Goal: Information Seeking & Learning: Find specific fact

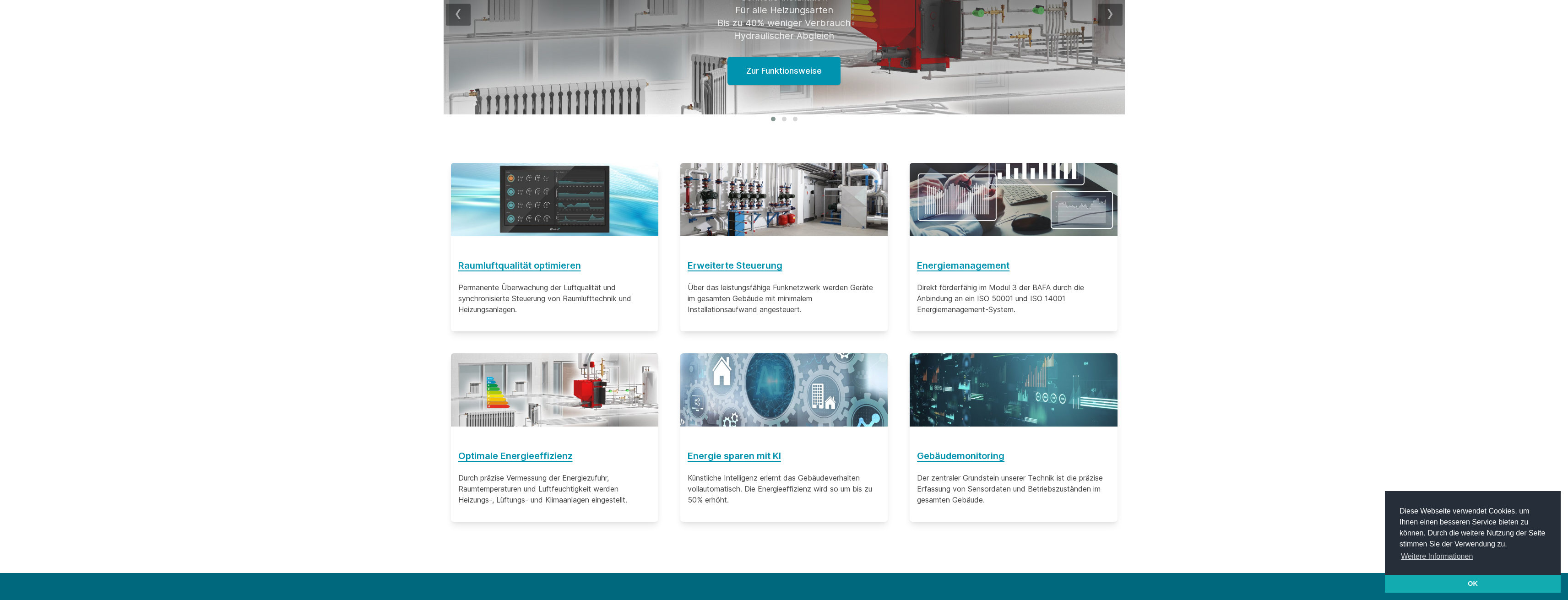
scroll to position [635, 0]
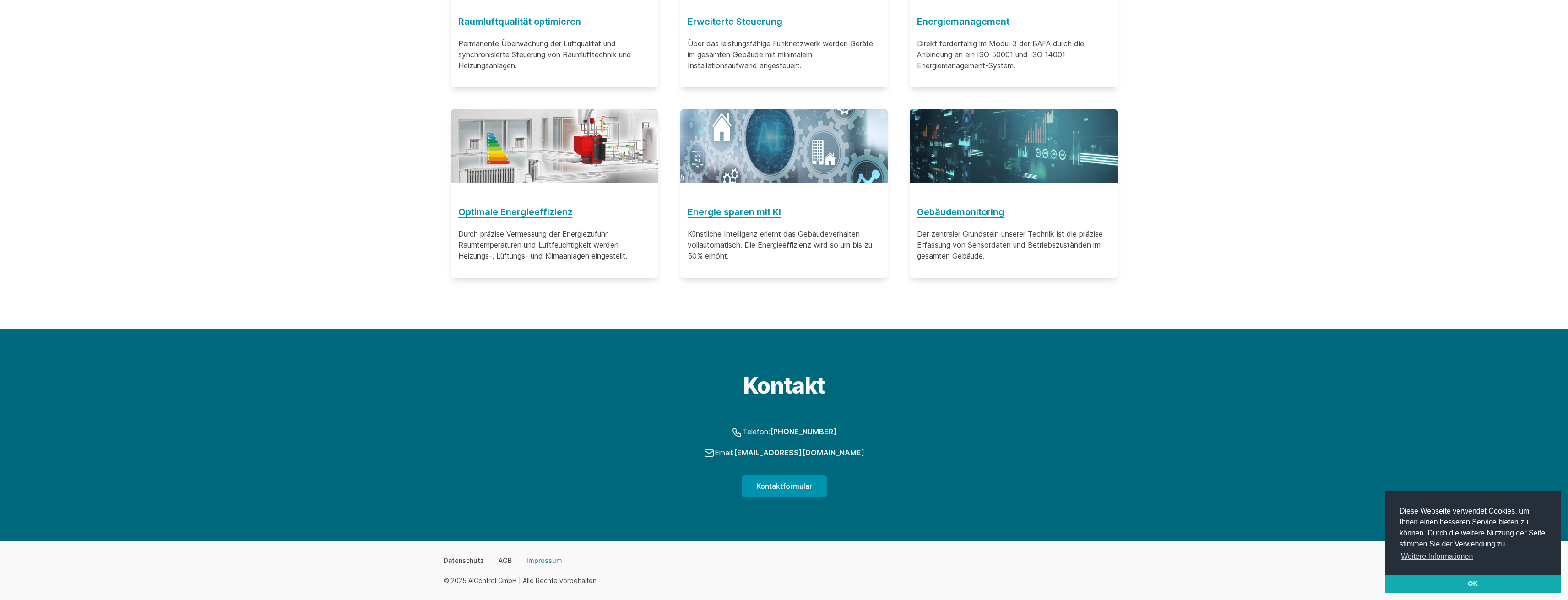
click at [545, 561] on link "Impressum" at bounding box center [544, 559] width 36 height 9
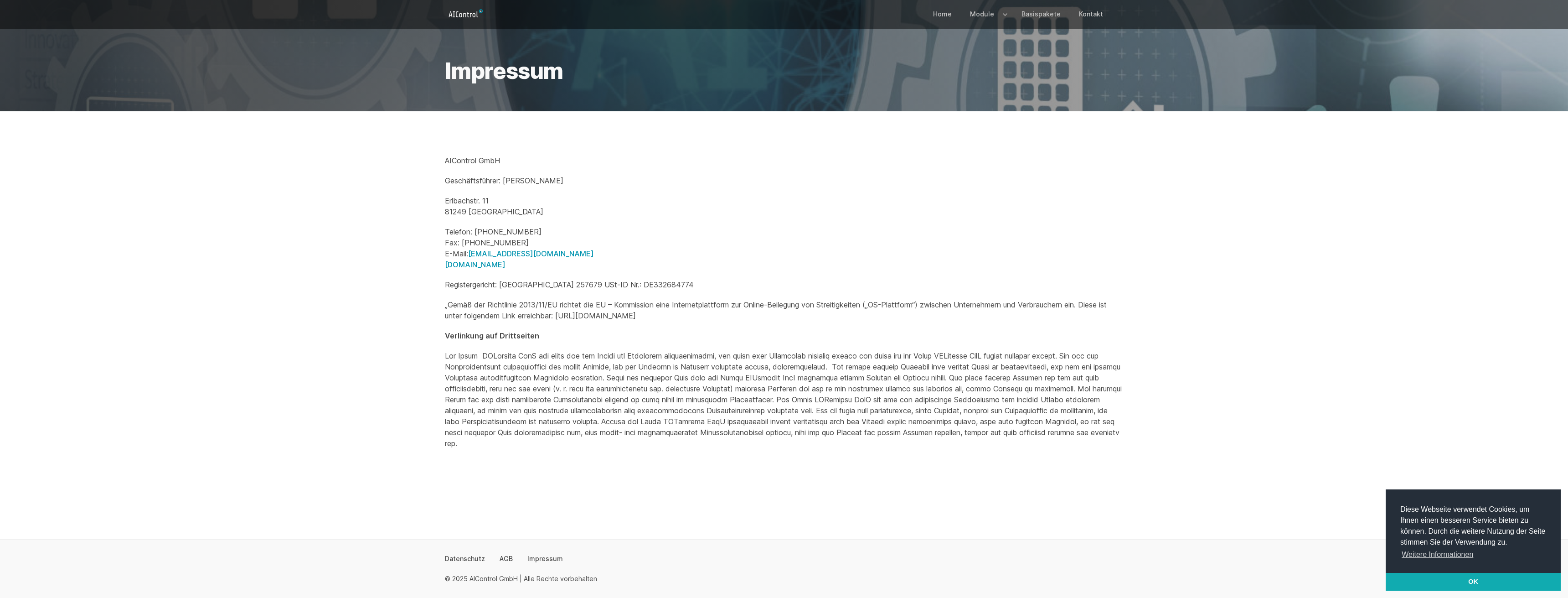
click at [695, 284] on p "Registergericht: Amtsgericht München HRB 257679 USt-ID Nr.: DE332684774" at bounding box center [783, 284] width 678 height 11
click at [749, 278] on div "AIControl GmbH Geschäftsführer: Bernhard Ulbrich Erlbachstr. 11 81249 München T…" at bounding box center [783, 302] width 678 height 293
click at [690, 287] on p "Registergericht: Amtsgericht München HRB 257679 USt-ID Nr.: DE332684774" at bounding box center [783, 284] width 678 height 11
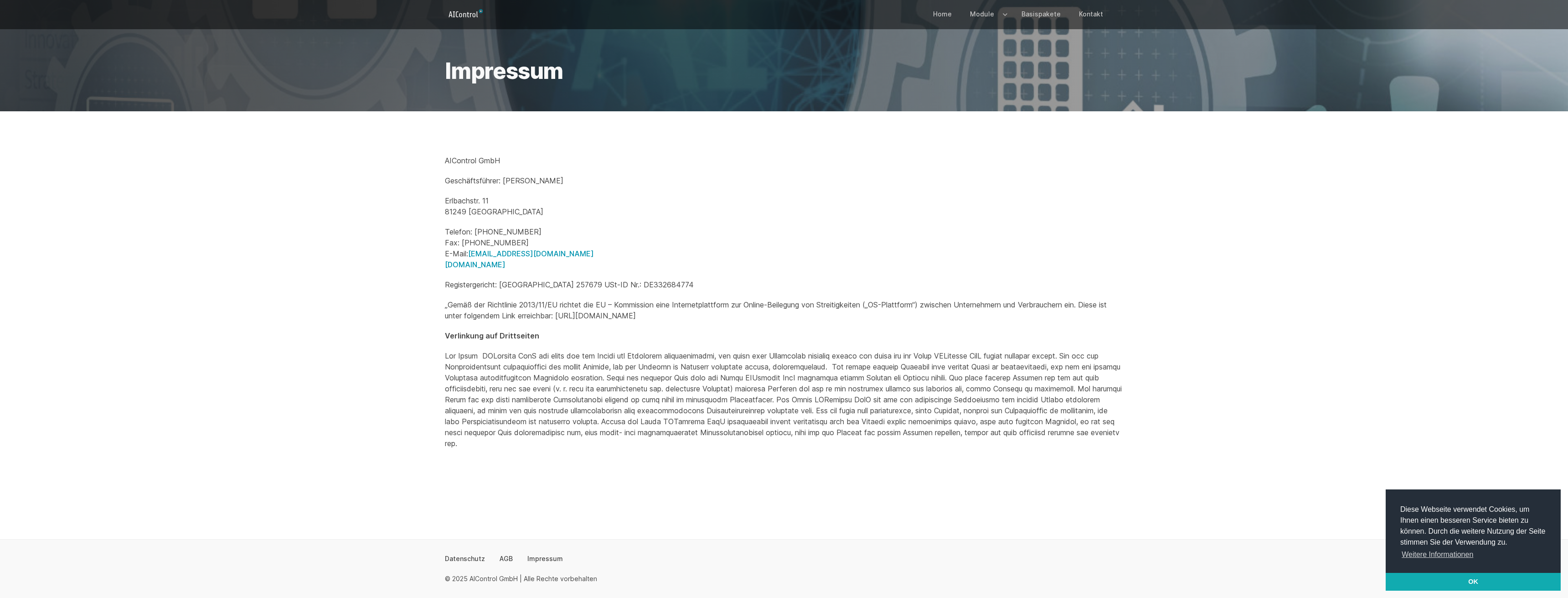
click at [690, 287] on p "Registergericht: Amtsgericht München HRB 257679 USt-ID Nr.: DE332684774" at bounding box center [783, 284] width 678 height 11
copy p "DE332684774"
